Goal: Task Accomplishment & Management: Use online tool/utility

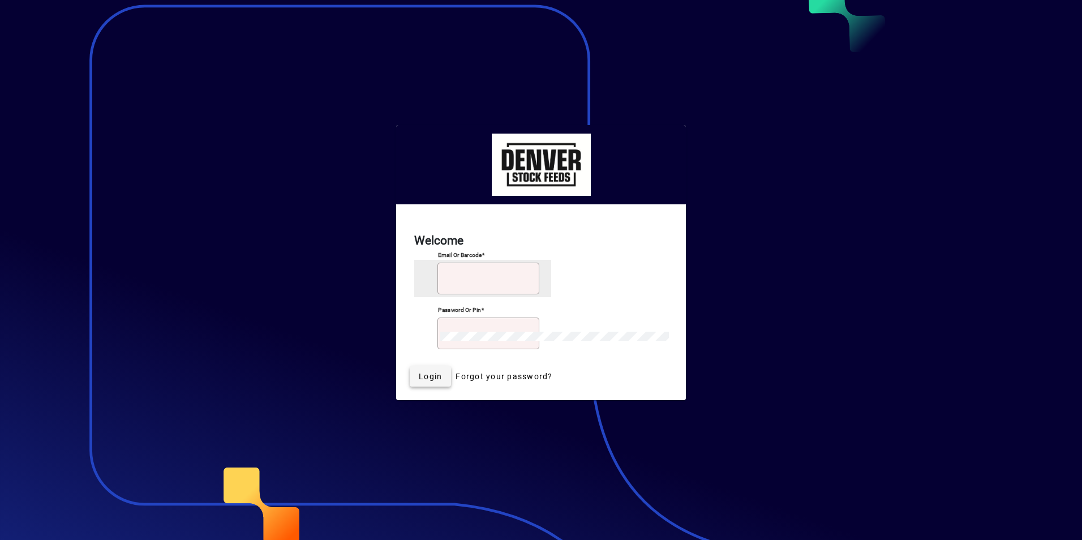
type input "**********"
click at [442, 371] on span "Login" at bounding box center [430, 377] width 23 height 12
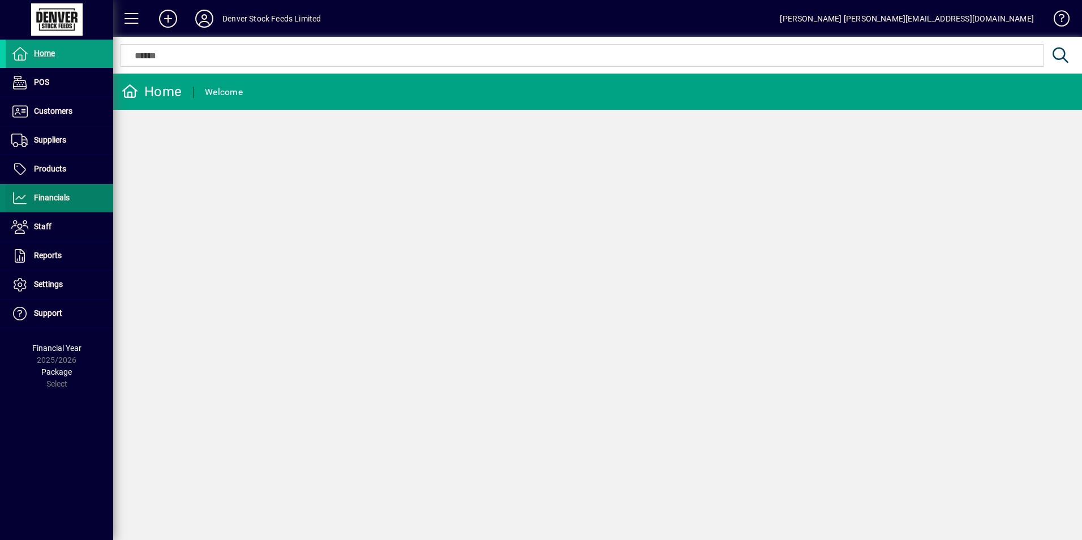
click at [55, 191] on span at bounding box center [60, 198] width 108 height 27
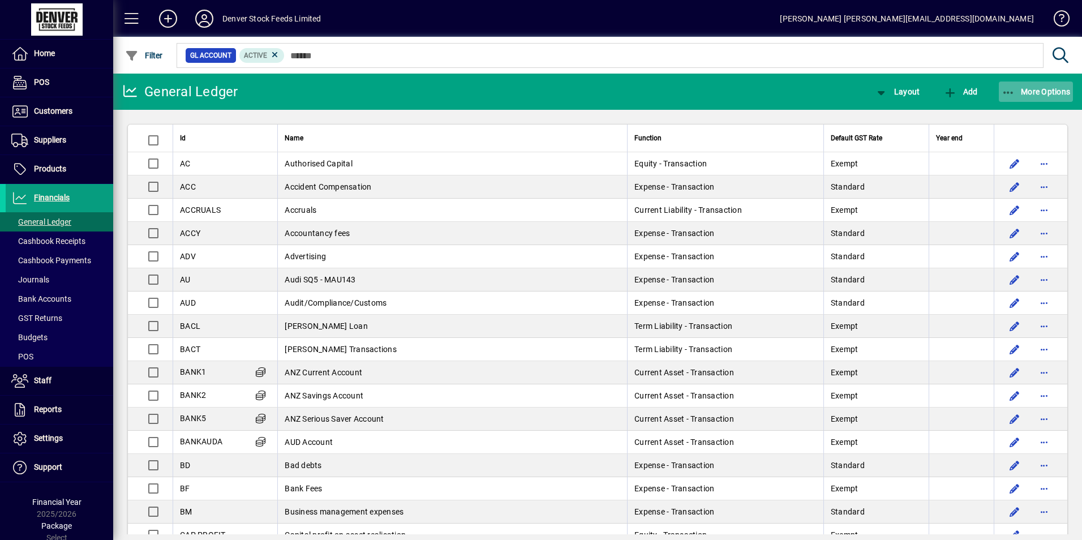
click at [1041, 85] on span "button" at bounding box center [1036, 91] width 75 height 27
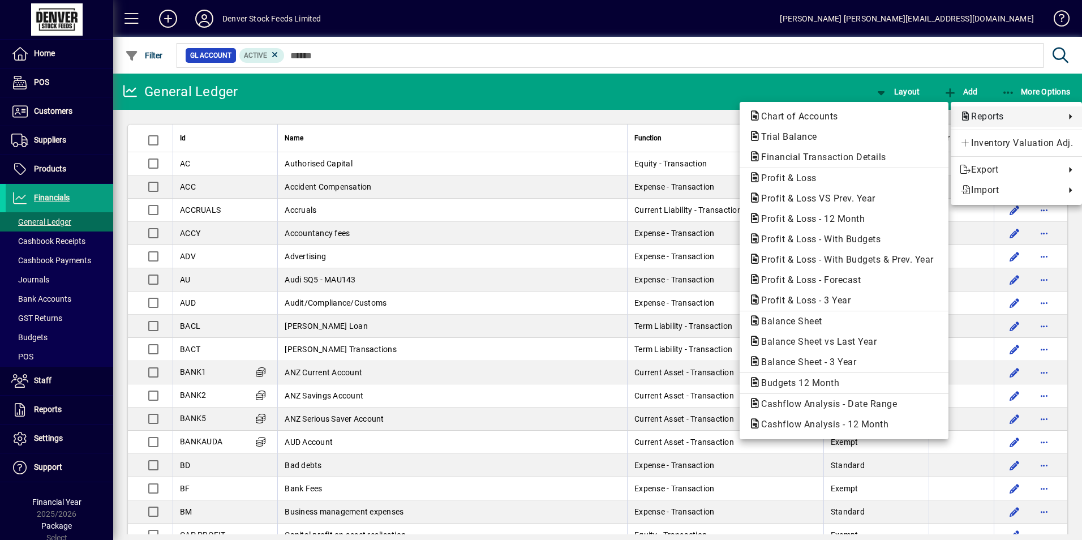
click at [994, 112] on span "Reports" at bounding box center [1010, 117] width 100 height 14
click at [896, 217] on span "Profit & Loss - 12 Month" at bounding box center [844, 219] width 191 height 14
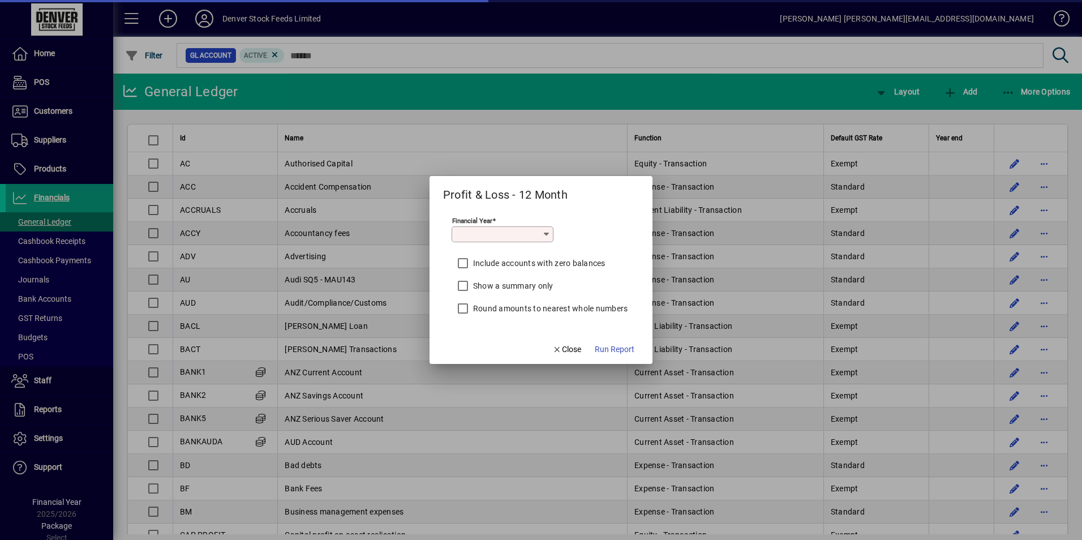
type input "*********"
click at [484, 263] on label "Include accounts with zero balances" at bounding box center [538, 263] width 135 height 11
click at [480, 306] on label "Round amounts to nearest whole numbers" at bounding box center [549, 308] width 157 height 11
click at [493, 258] on label "Include accounts with zero balances" at bounding box center [538, 263] width 135 height 11
click at [607, 343] on span "button" at bounding box center [615, 349] width 49 height 27
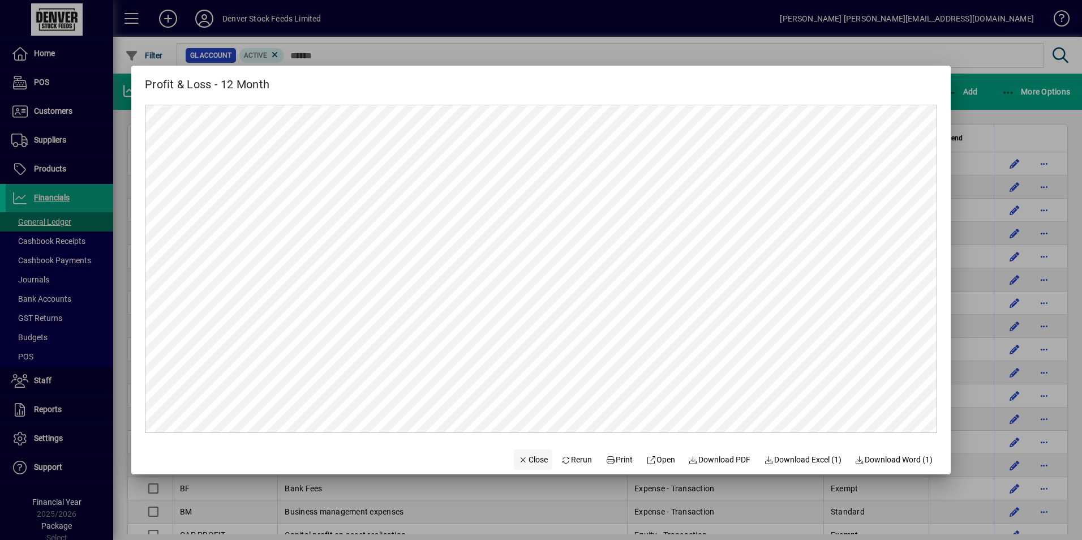
click at [530, 461] on span "Close" at bounding box center [533, 460] width 29 height 12
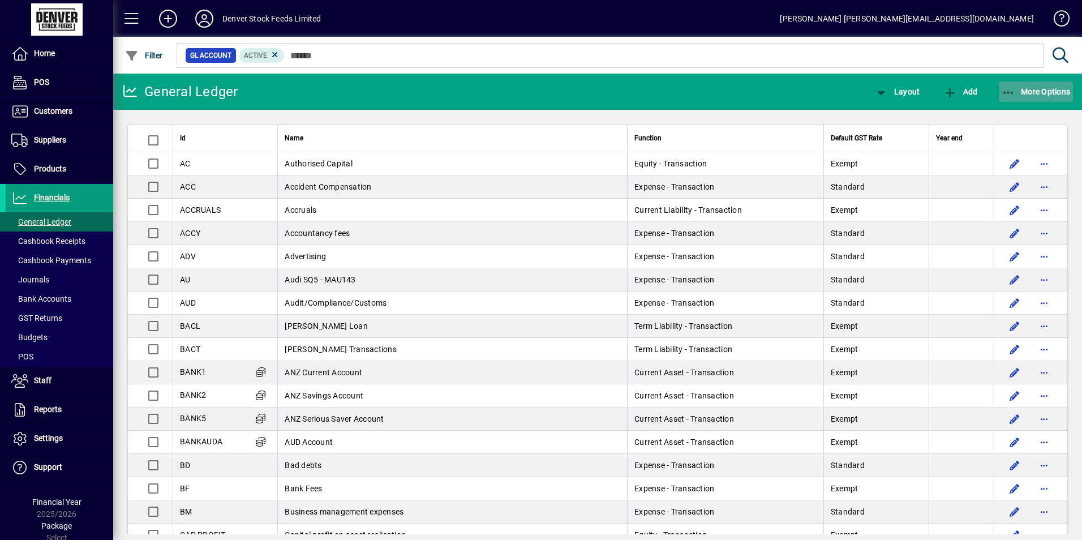
click at [1038, 93] on span "More Options" at bounding box center [1036, 91] width 69 height 9
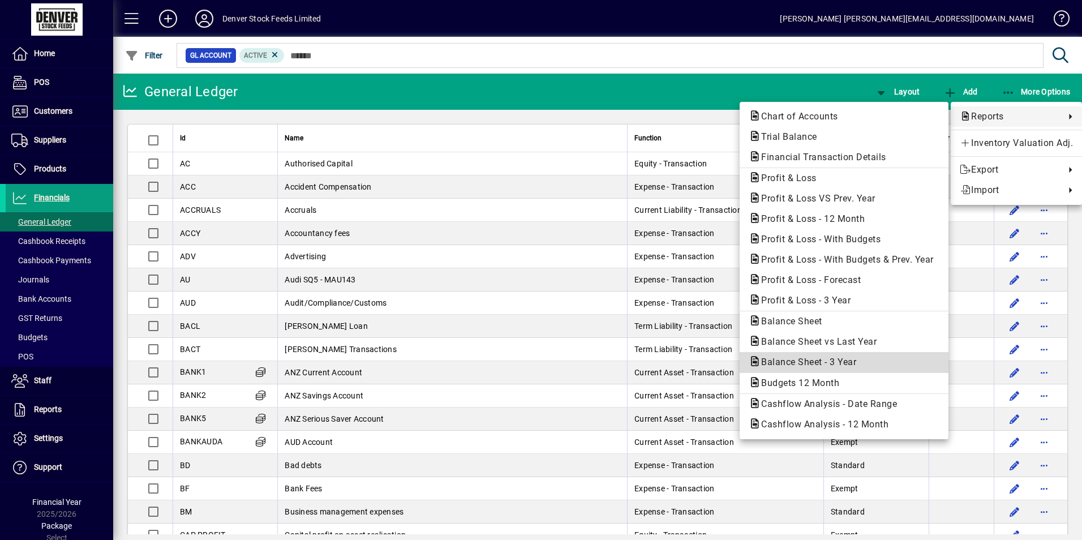
click at [816, 358] on span "Balance Sheet - 3 Year" at bounding box center [805, 362] width 113 height 11
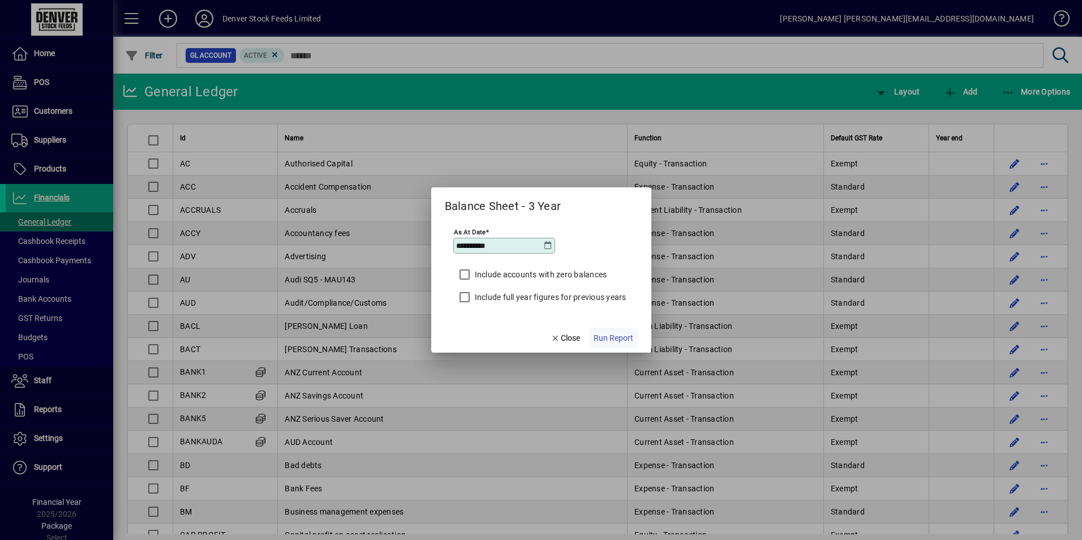
click at [611, 331] on span "button" at bounding box center [613, 337] width 49 height 27
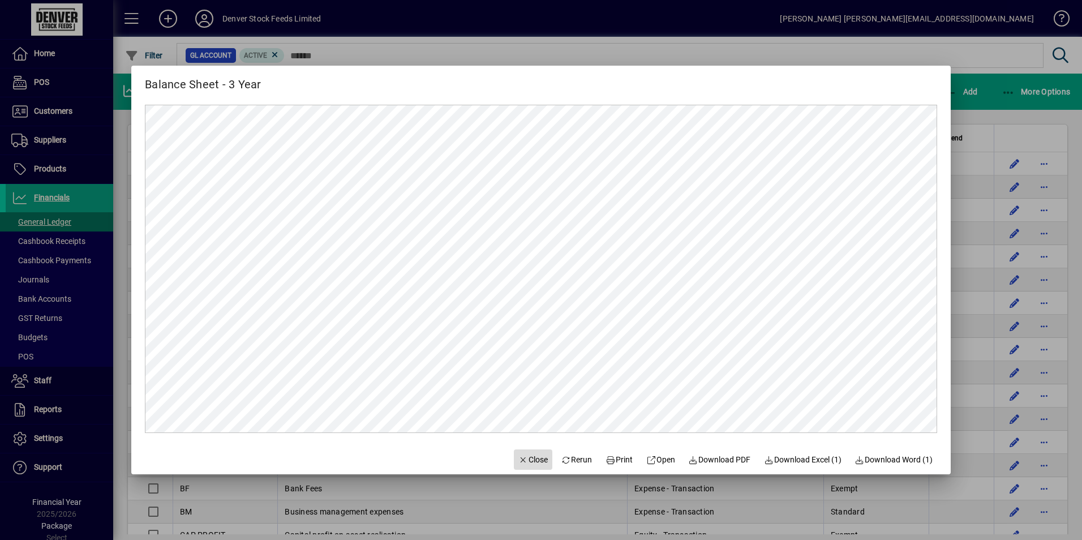
click at [528, 456] on span "Close" at bounding box center [533, 460] width 29 height 12
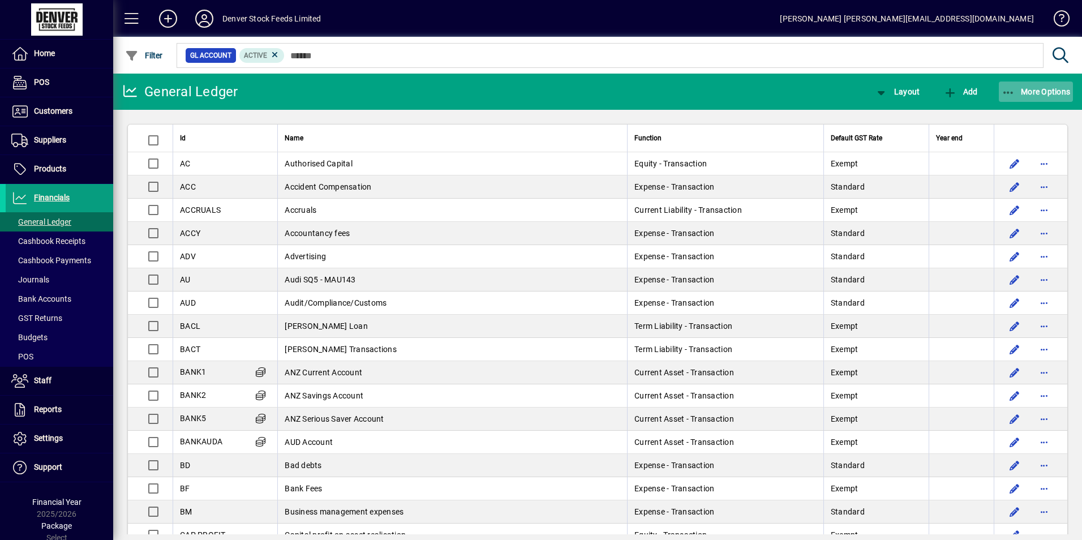
click at [1054, 93] on span "More Options" at bounding box center [1036, 91] width 69 height 9
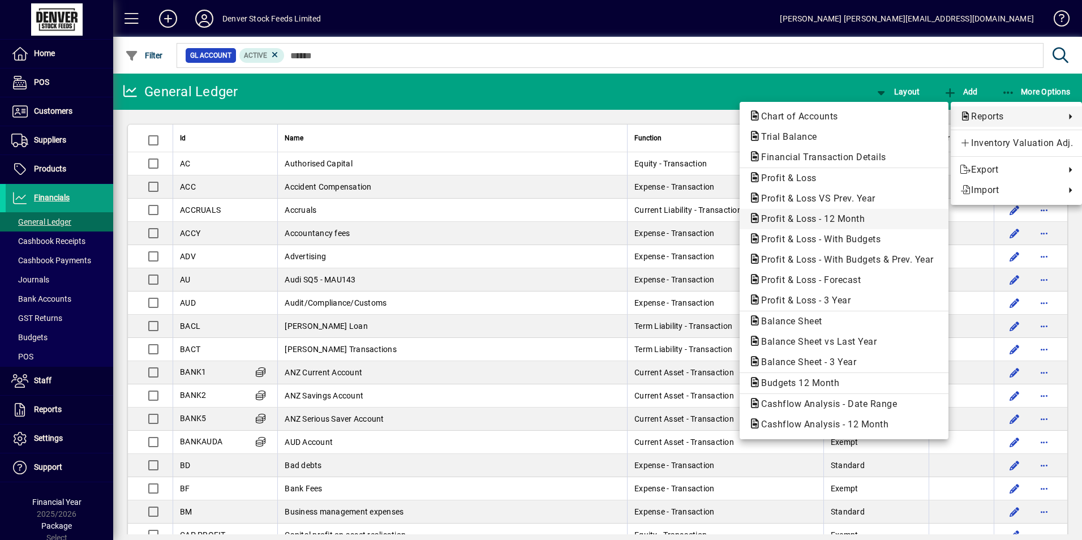
click at [866, 216] on span "Profit & Loss - 12 Month" at bounding box center [810, 218] width 122 height 11
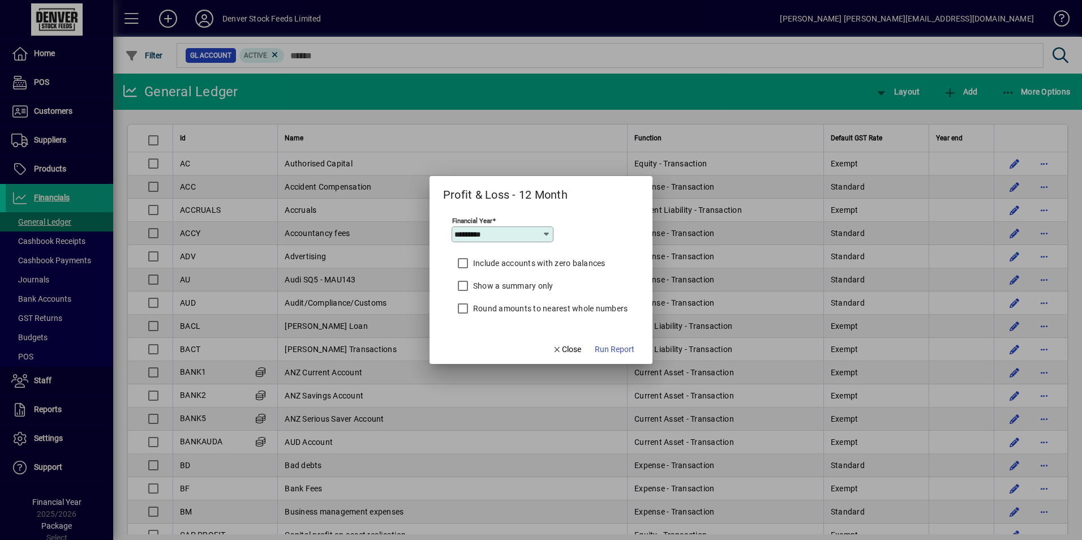
click at [549, 237] on icon at bounding box center [546, 234] width 9 height 9
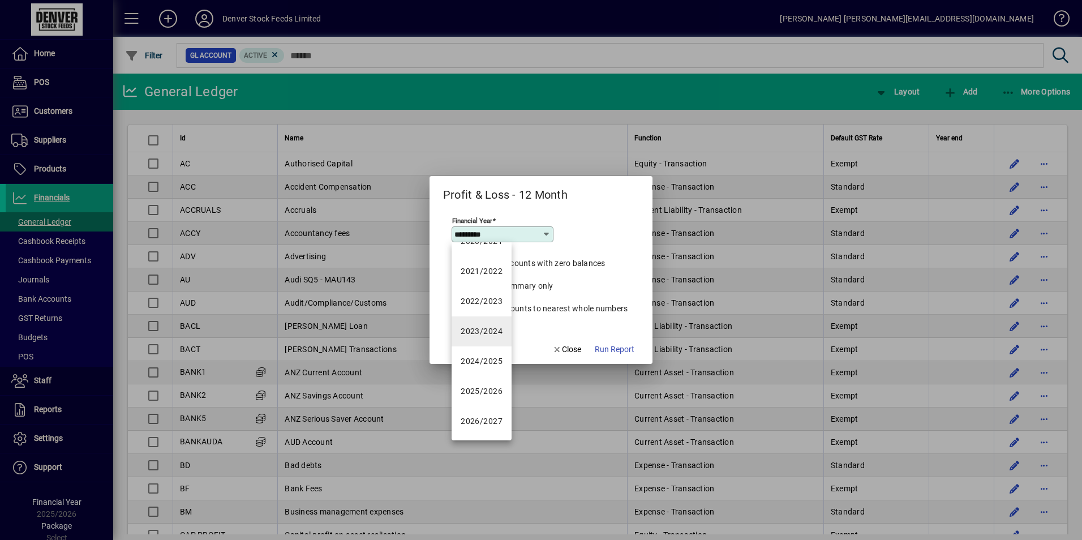
scroll to position [81, 0]
click at [499, 330] on div "2023/2024" at bounding box center [482, 331] width 42 height 12
type input "*********"
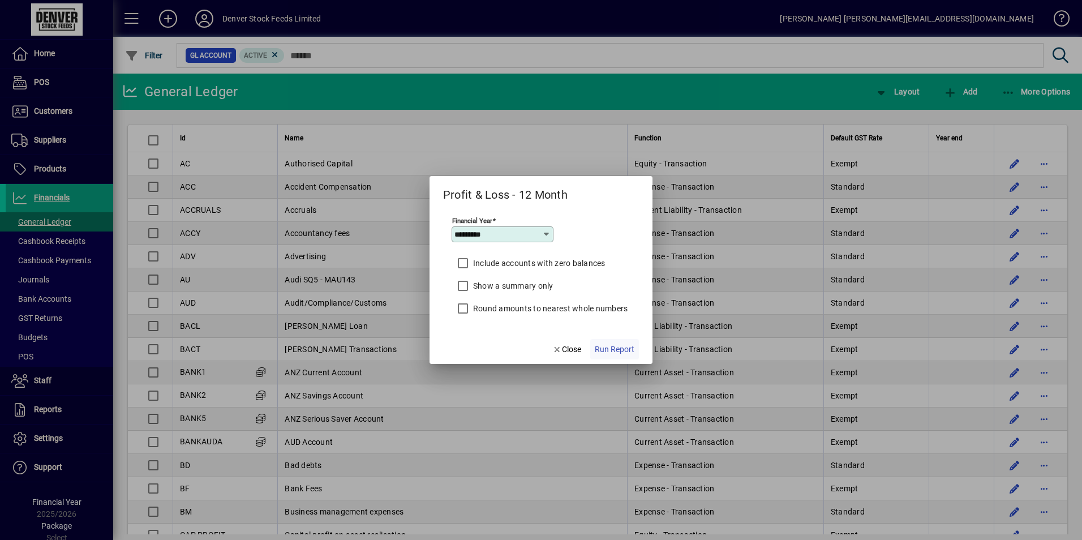
click at [631, 346] on span "Run Report" at bounding box center [615, 350] width 40 height 12
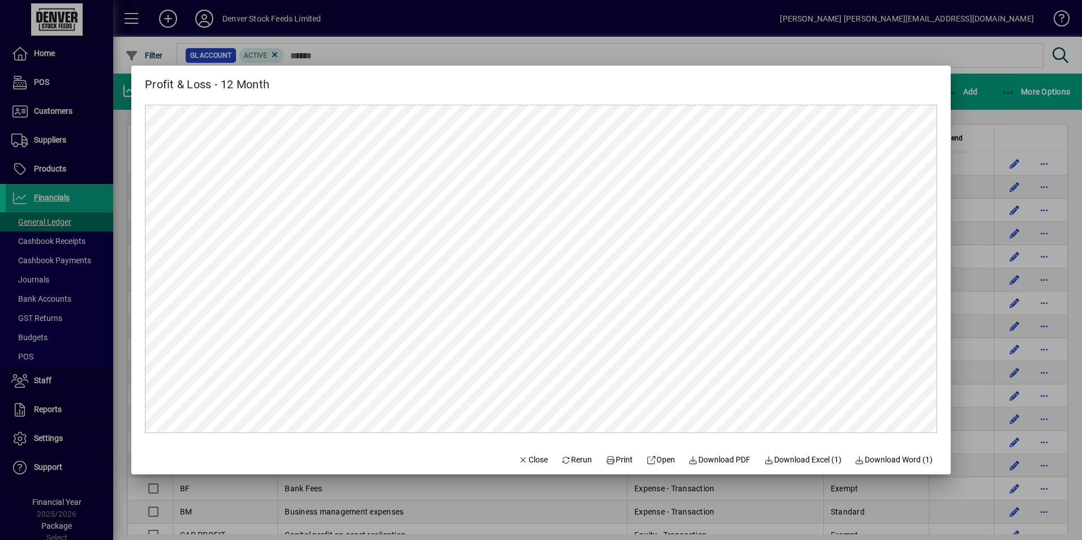
scroll to position [0, 0]
click at [528, 461] on span "Close" at bounding box center [533, 460] width 29 height 12
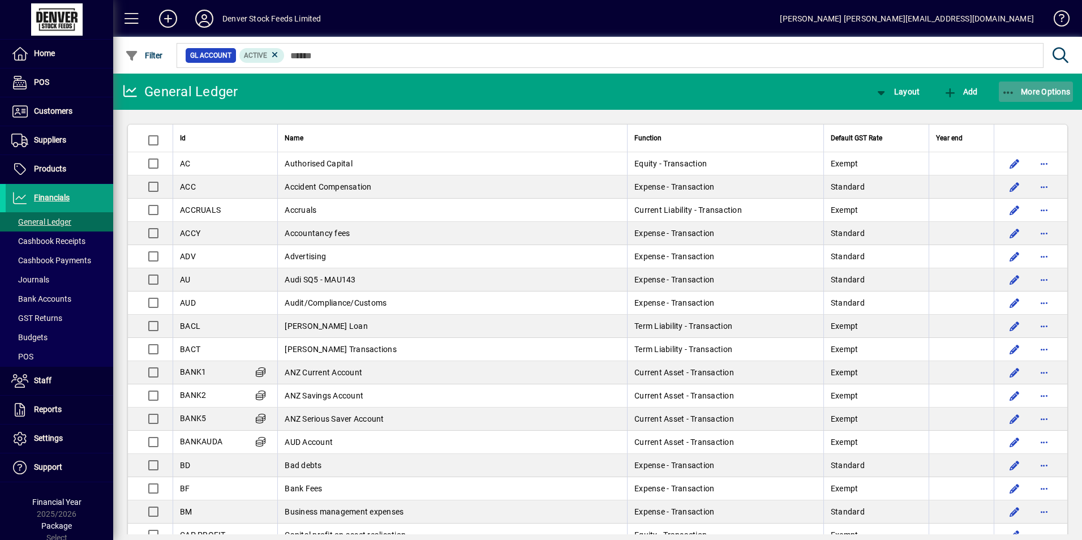
click at [1022, 92] on span "More Options" at bounding box center [1036, 91] width 69 height 9
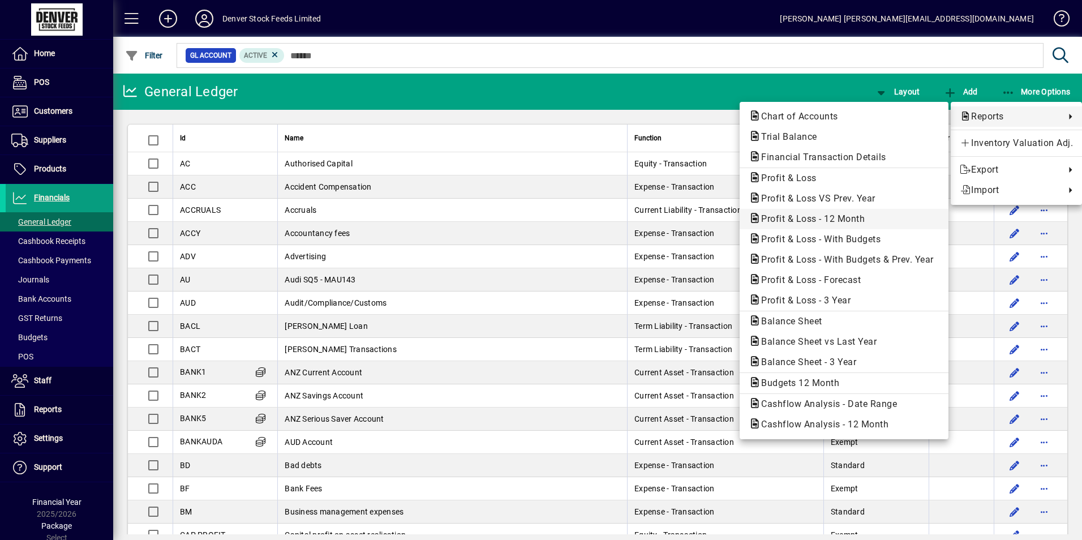
click at [835, 220] on span "Profit & Loss - 12 Month" at bounding box center [810, 218] width 122 height 11
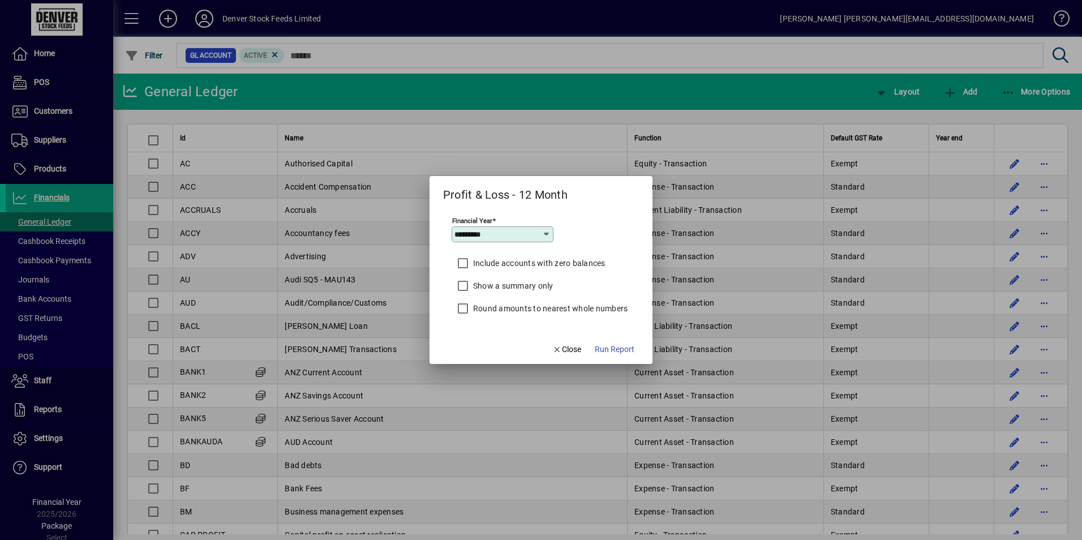
click at [528, 236] on input "*********" at bounding box center [499, 234] width 88 height 9
click at [486, 394] on mat-option "2024/2025" at bounding box center [482, 385] width 60 height 30
type input "*********"
click at [611, 341] on span "button" at bounding box center [615, 349] width 49 height 27
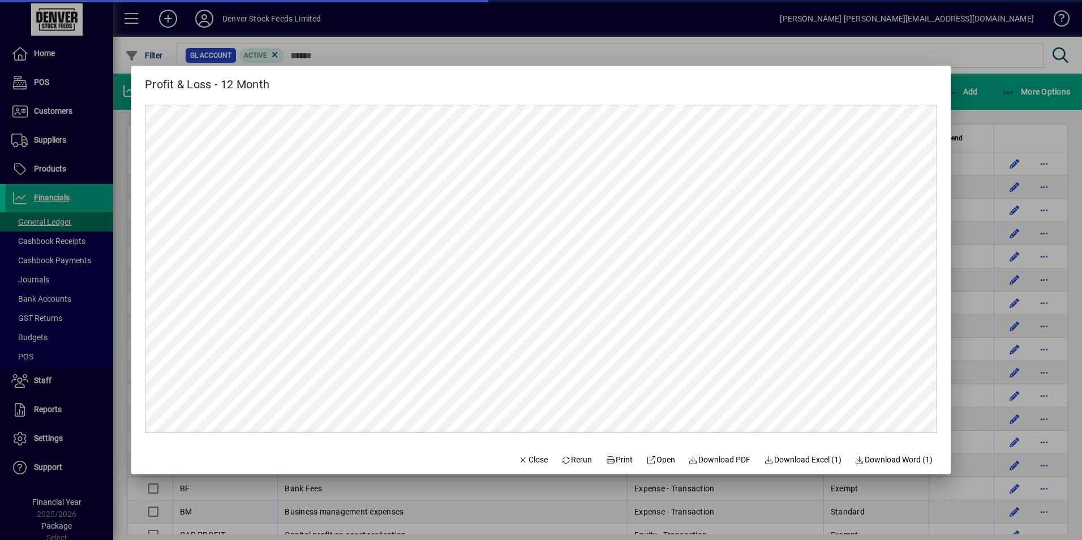
scroll to position [0, 0]
click at [519, 457] on span "Close" at bounding box center [533, 460] width 29 height 12
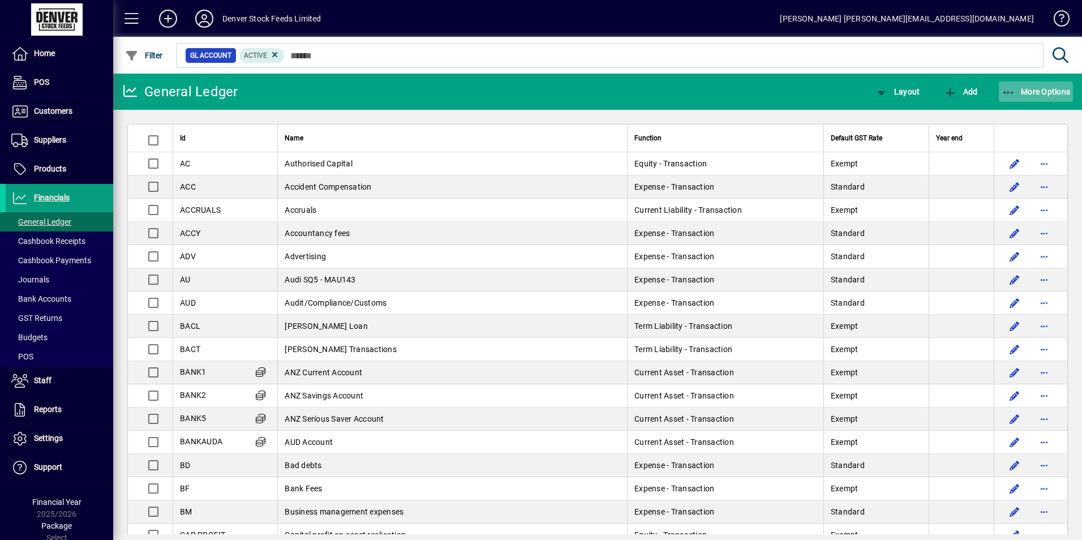
click at [1049, 91] on span "More Options" at bounding box center [1036, 91] width 69 height 9
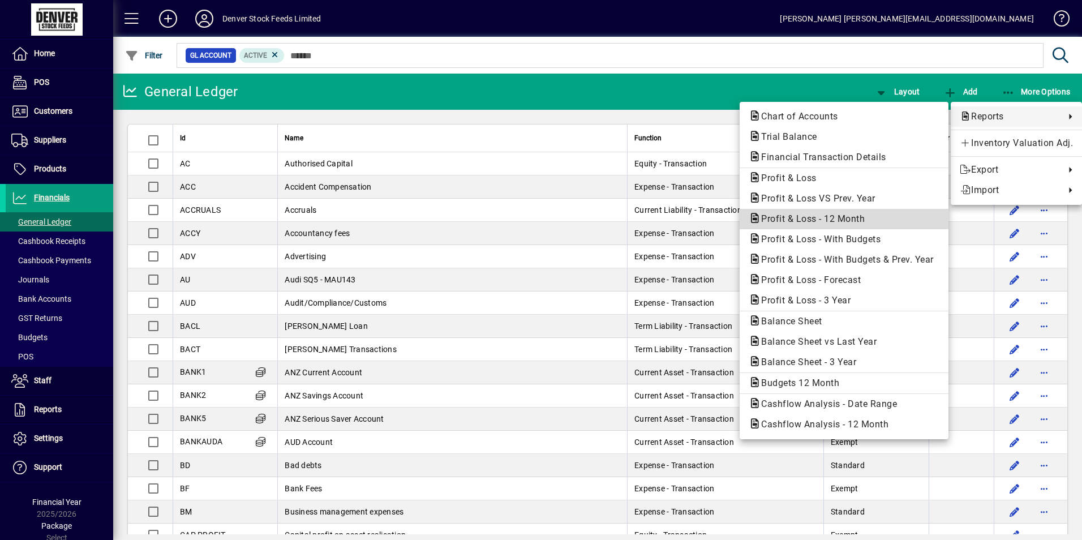
click at [863, 217] on span "Profit & Loss - 12 Month" at bounding box center [810, 218] width 122 height 11
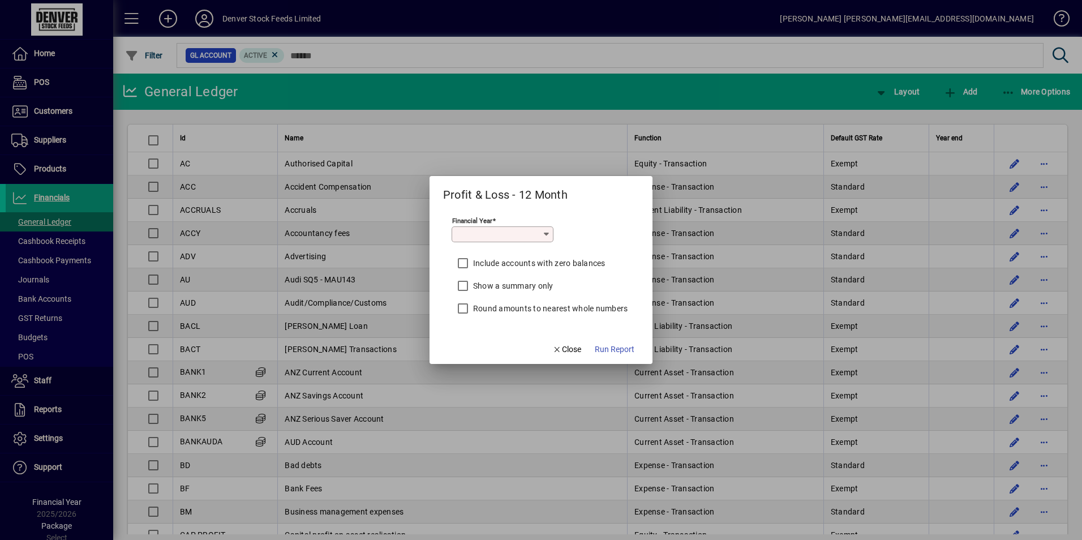
type input "*********"
click at [615, 349] on span "Run Report" at bounding box center [615, 350] width 40 height 12
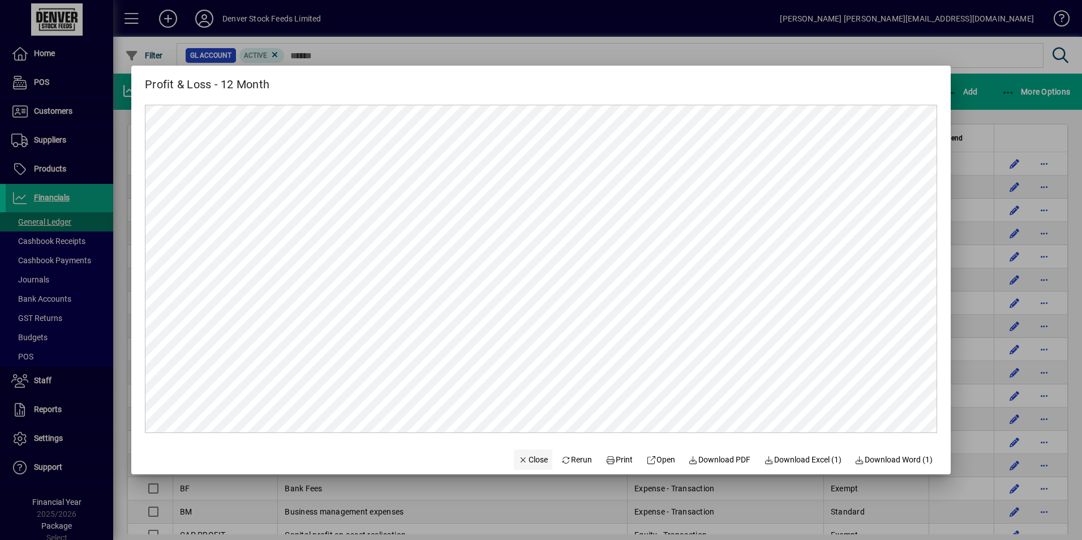
click at [528, 460] on span "Close" at bounding box center [533, 460] width 29 height 12
